Goal: Find contact information: Find contact information

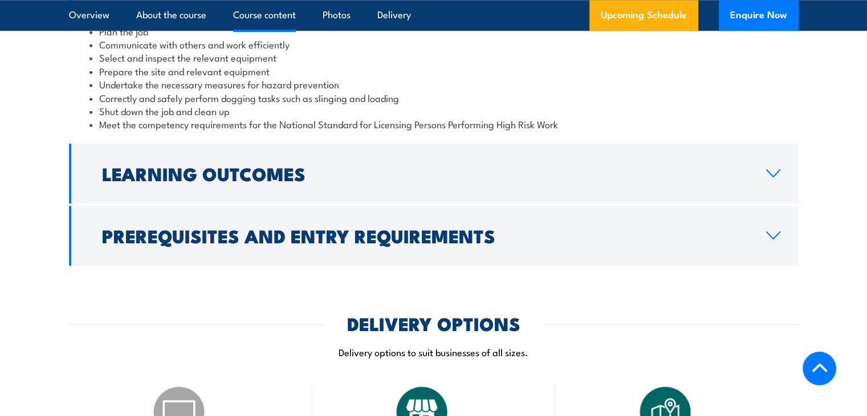
scroll to position [1026, 0]
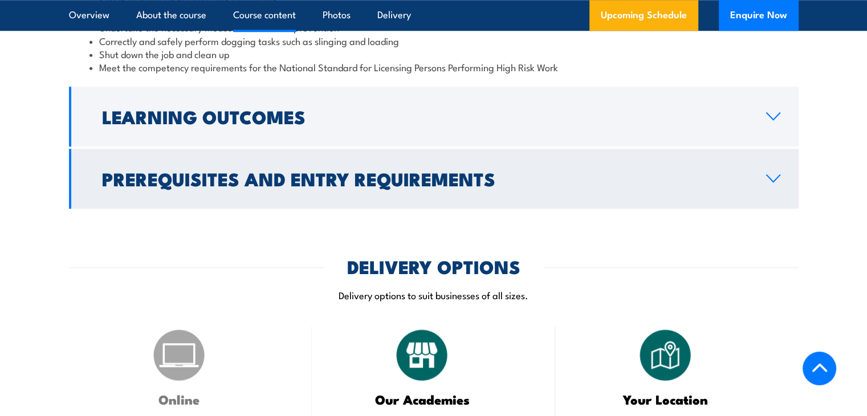
click at [772, 183] on icon at bounding box center [772, 178] width 15 height 9
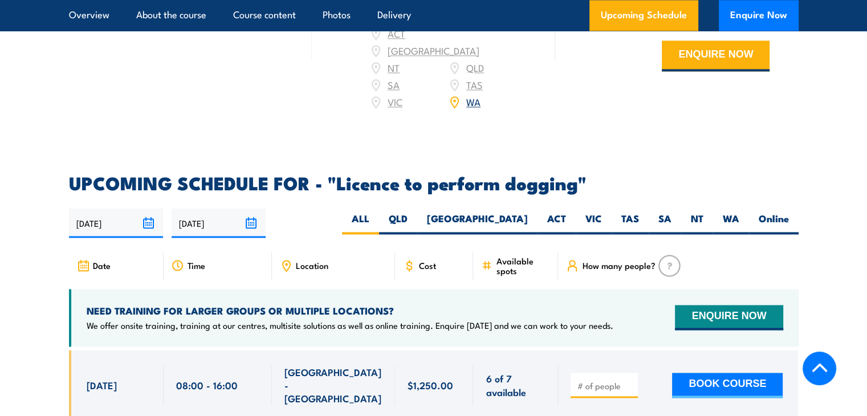
scroll to position [1743, 0]
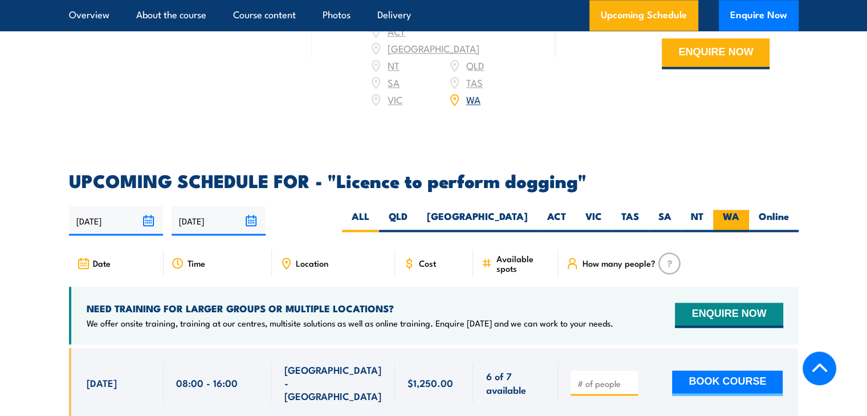
click at [732, 213] on label "WA" at bounding box center [731, 221] width 36 height 22
click at [739, 213] on input "WA" at bounding box center [742, 213] width 7 height 7
radio input "true"
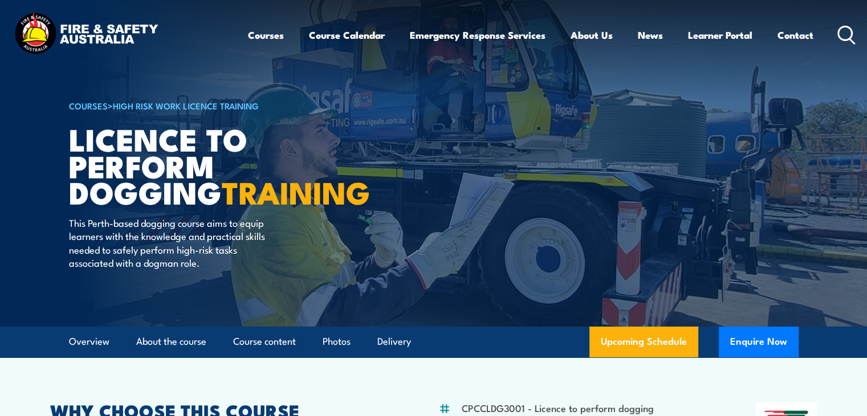
click at [104, 36] on img at bounding box center [85, 34] width 149 height 49
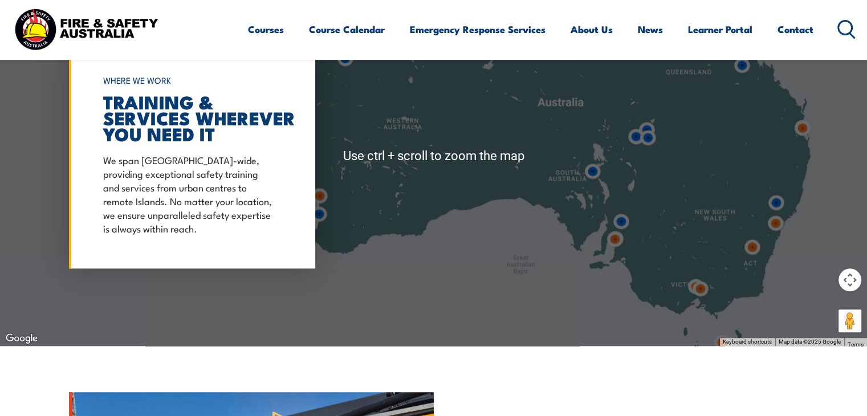
scroll to position [912, 0]
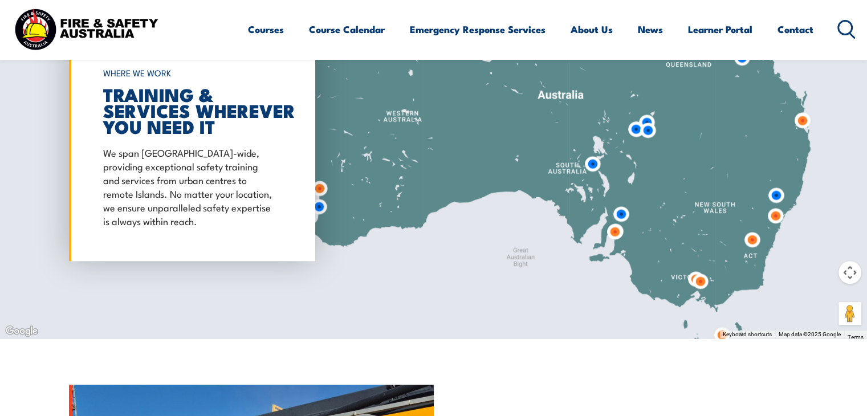
click at [278, 278] on div at bounding box center [433, 149] width 867 height 380
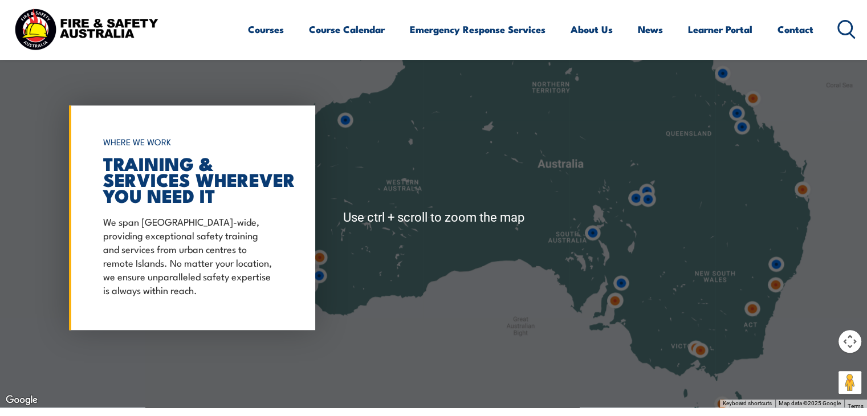
scroll to position [798, 0]
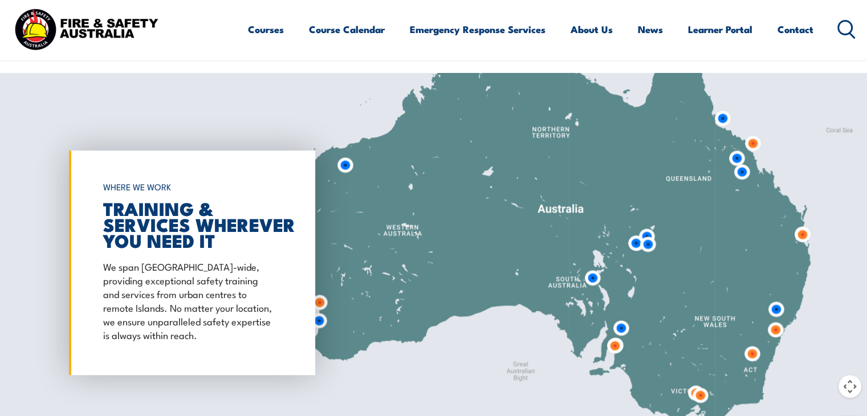
click at [318, 300] on img at bounding box center [319, 302] width 21 height 21
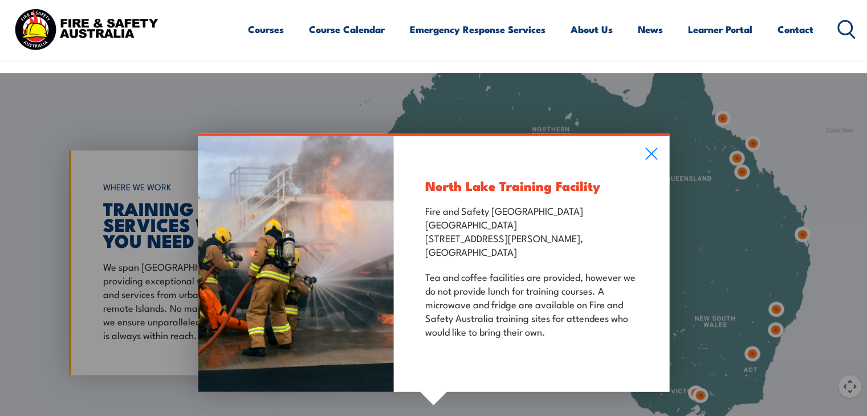
click at [463, 238] on p "Fire and Safety [GEOGRAPHIC_DATA] [GEOGRAPHIC_DATA] [STREET_ADDRESS][PERSON_NAM…" at bounding box center [531, 230] width 213 height 55
drag, startPoint x: 426, startPoint y: 238, endPoint x: 514, endPoint y: 251, distance: 88.8
click at [514, 251] on p "Fire and Safety [GEOGRAPHIC_DATA] [GEOGRAPHIC_DATA] [STREET_ADDRESS][PERSON_NAM…" at bounding box center [531, 230] width 213 height 55
copy p "[STREET_ADDRESS][PERSON_NAME]"
